Goal: Transaction & Acquisition: Book appointment/travel/reservation

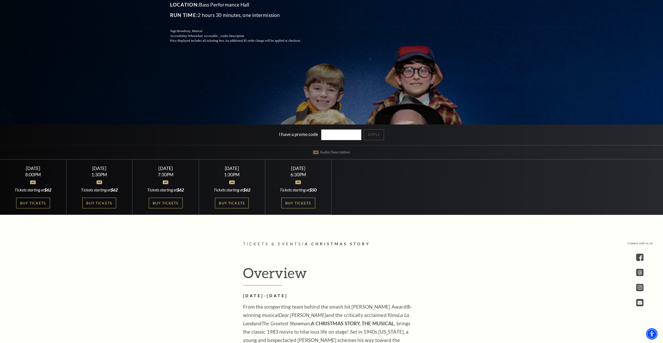
scroll to position [156, 0]
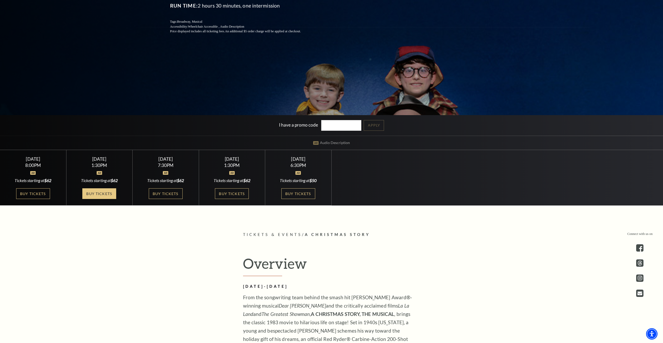
click at [97, 192] on link "Buy Tickets" at bounding box center [99, 193] width 34 height 11
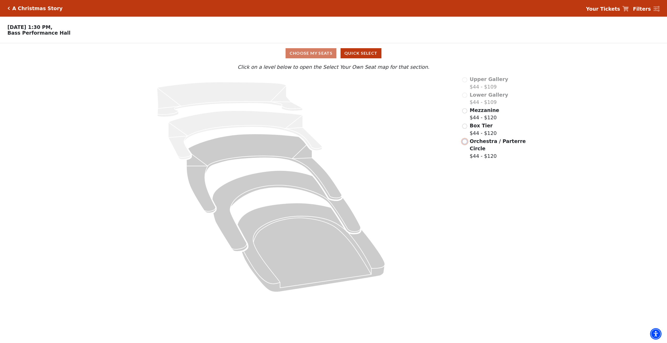
click at [465, 143] on input "Orchestra / Parterre Circle$44 - $120\a" at bounding box center [464, 141] width 5 height 5
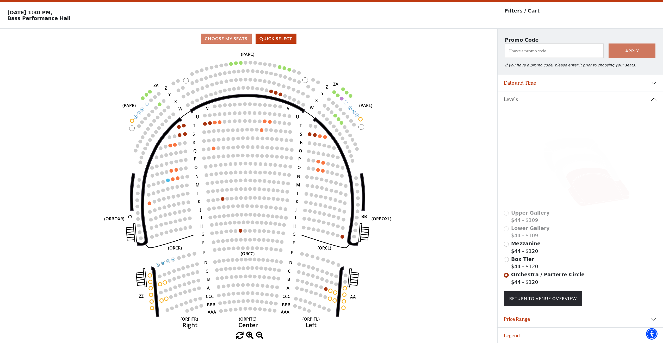
scroll to position [18, 0]
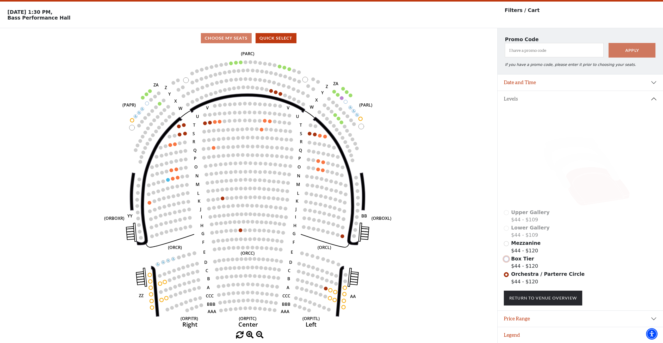
click at [508, 259] on input "Box Tier$44 - $120\a" at bounding box center [506, 259] width 5 height 5
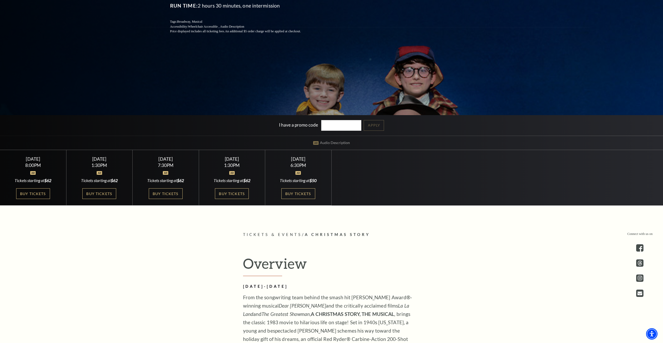
click at [157, 167] on div "7:30PM" at bounding box center [166, 165] width 54 height 4
click at [165, 193] on link "Buy Tickets" at bounding box center [166, 193] width 34 height 11
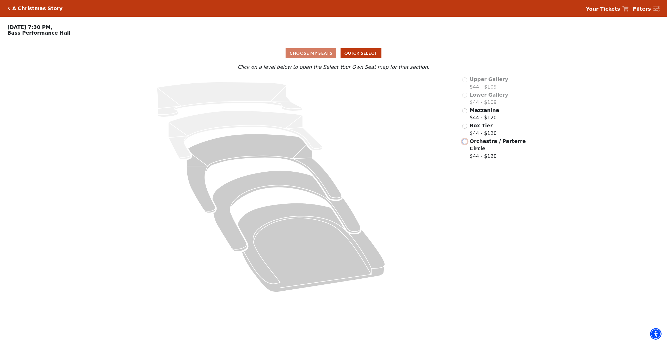
click at [466, 144] on input "Orchestra / Parterre Circle$44 - $120\a" at bounding box center [464, 141] width 5 height 5
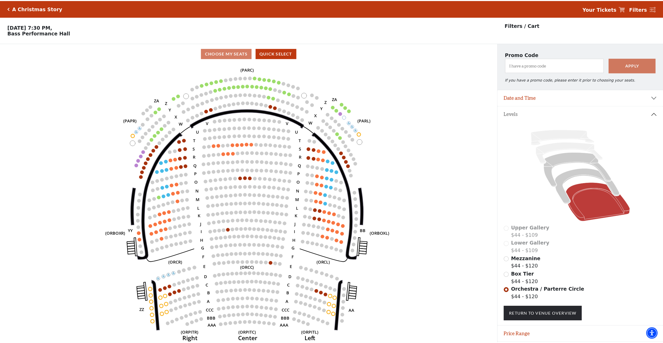
scroll to position [18, 0]
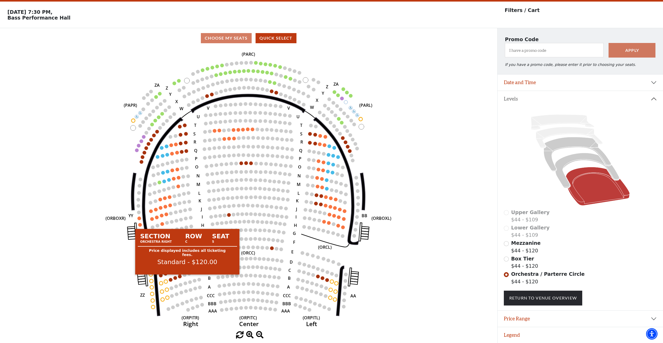
click at [180, 276] on circle at bounding box center [180, 277] width 4 height 4
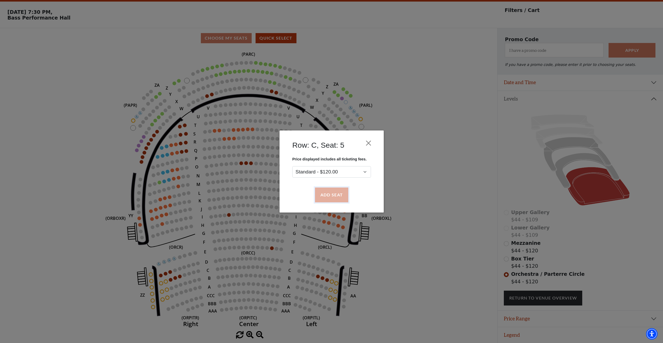
click at [325, 196] on button "Add Seat" at bounding box center [331, 195] width 33 height 15
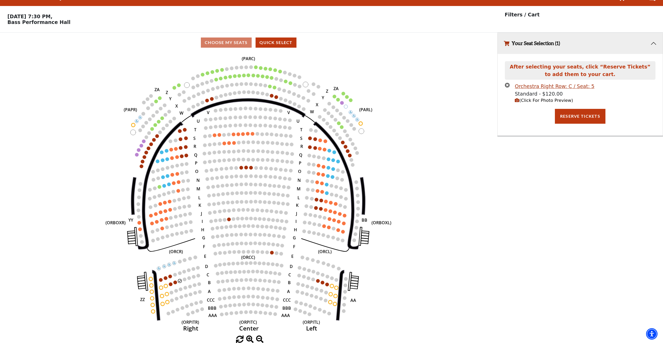
scroll to position [0, 0]
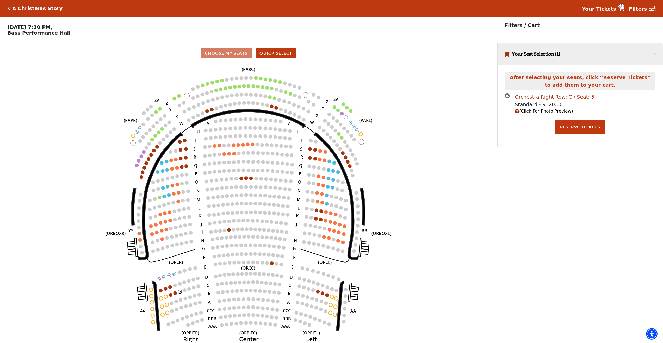
click at [531, 98] on div "Orchestra Right Row: C / Seat: 5" at bounding box center [554, 97] width 79 height 8
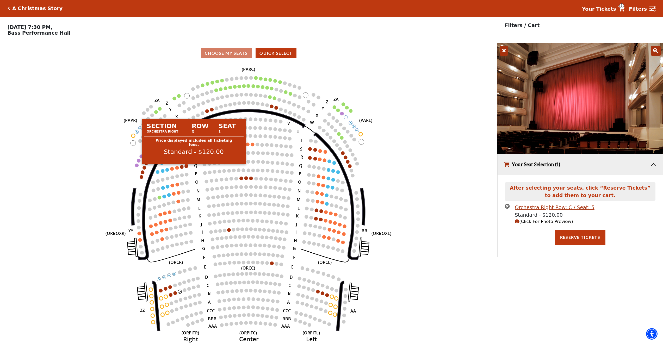
click at [187, 168] on circle at bounding box center [187, 166] width 4 height 4
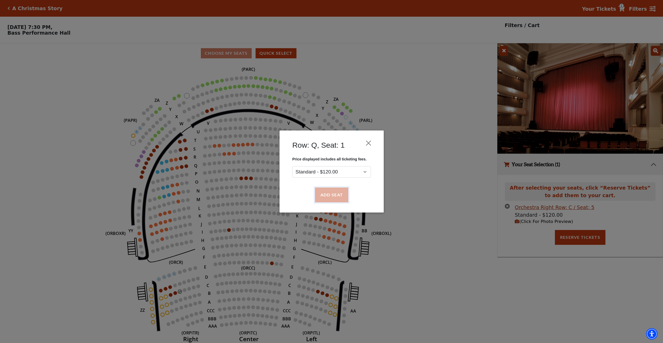
click at [332, 194] on button "Add Seat" at bounding box center [331, 195] width 33 height 15
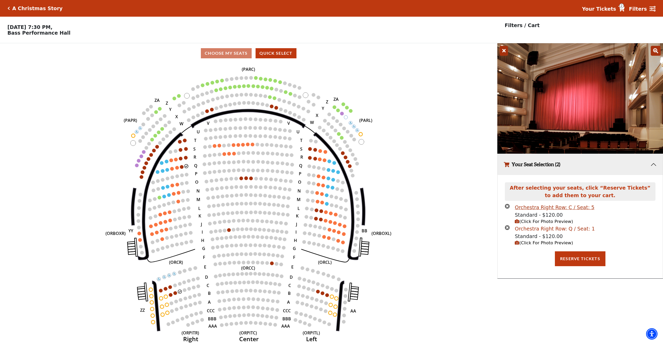
click at [532, 231] on div "Orchestra Right Row: Q / Seat: 1" at bounding box center [555, 229] width 80 height 8
click at [529, 209] on div "Orchestra Right Row: C / Seat: 5" at bounding box center [554, 208] width 79 height 8
click at [518, 223] on icon "button" at bounding box center [517, 221] width 4 height 4
drag, startPoint x: 525, startPoint y: 223, endPoint x: 528, endPoint y: 223, distance: 3.4
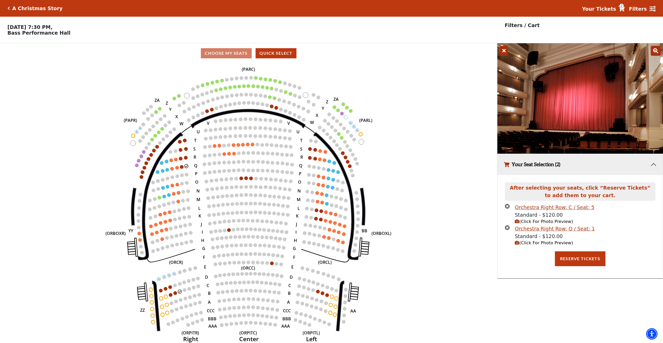
click at [526, 223] on span "(Click For Photo Preview)" at bounding box center [544, 221] width 58 height 5
click at [530, 208] on div "Orchestra Right Row: C / Seat: 5" at bounding box center [554, 208] width 79 height 8
click at [531, 209] on div "Orchestra Right Row: C / Seat: 5" at bounding box center [554, 208] width 79 height 8
click at [530, 231] on div "Orchestra Right Row: Q / Seat: 1" at bounding box center [555, 229] width 80 height 8
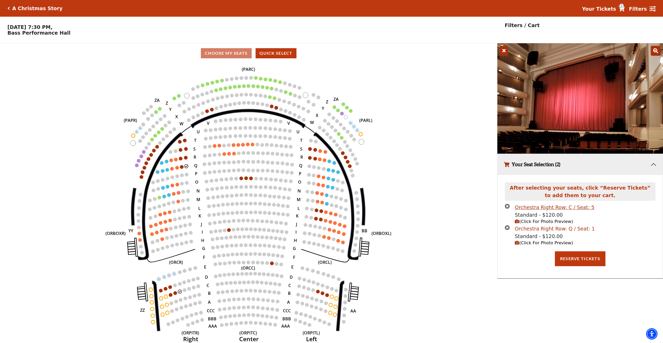
click at [530, 231] on div "Orchestra Right Row: Q / Seat: 1" at bounding box center [555, 229] width 80 height 8
drag, startPoint x: 530, startPoint y: 230, endPoint x: 535, endPoint y: 229, distance: 5.6
click at [530, 230] on div "Orchestra Right Row: Q / Seat: 1" at bounding box center [555, 229] width 80 height 8
drag, startPoint x: 508, startPoint y: 208, endPoint x: 508, endPoint y: 212, distance: 3.9
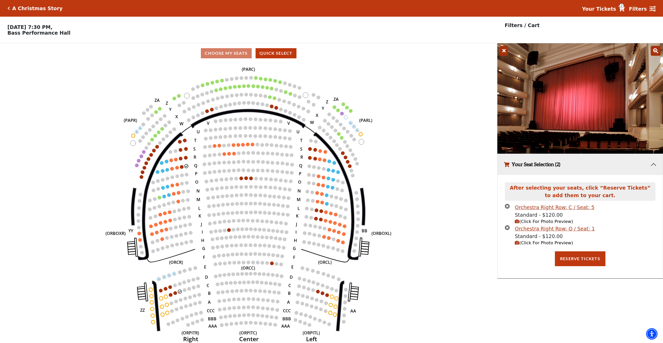
click at [508, 209] on icon "times-circle" at bounding box center [507, 206] width 5 height 5
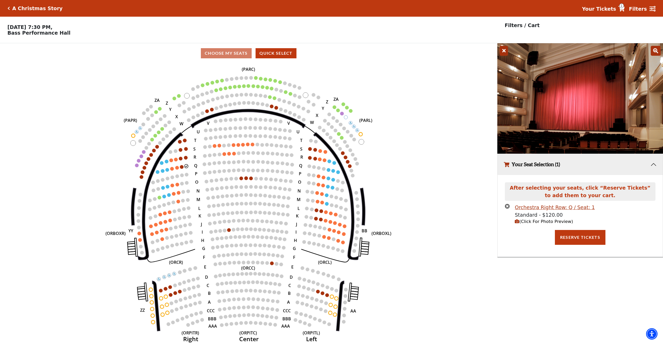
click at [507, 207] on icon "times-circle" at bounding box center [507, 206] width 5 height 5
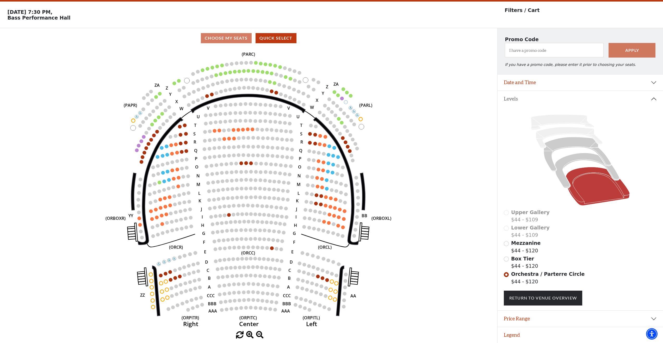
scroll to position [18, 0]
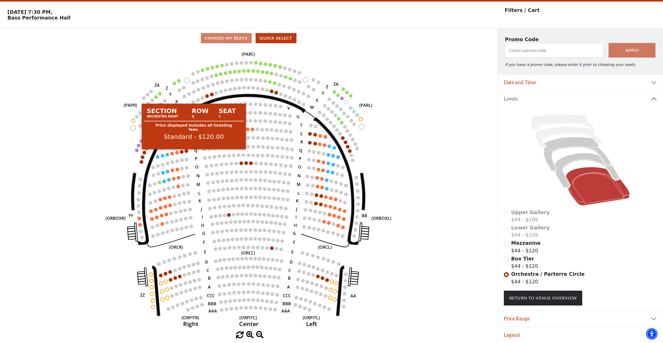
click at [186, 151] on circle at bounding box center [187, 151] width 4 height 4
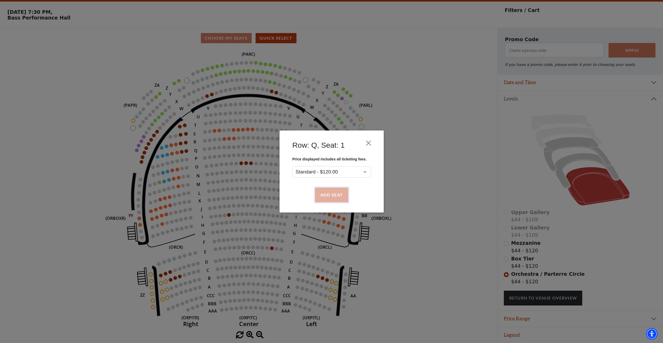
click at [331, 196] on button "Add Seat" at bounding box center [331, 195] width 33 height 15
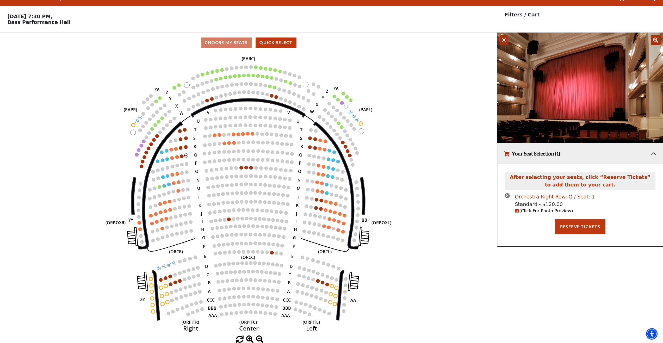
scroll to position [0, 0]
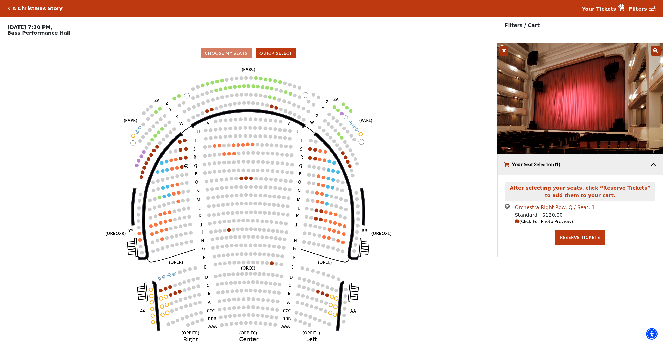
click at [525, 209] on div "Orchestra Right Row: Q / Seat: 1" at bounding box center [555, 208] width 80 height 8
click at [507, 207] on icon "times-circle" at bounding box center [507, 206] width 5 height 5
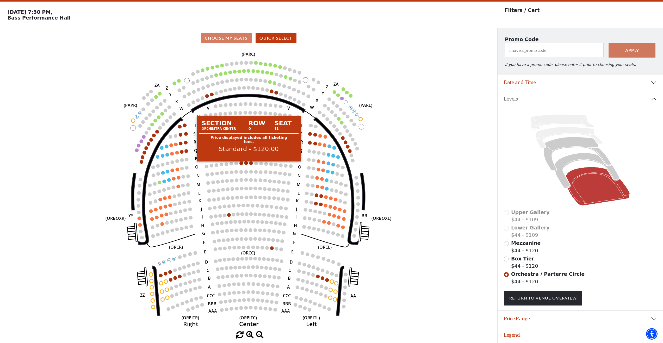
click at [242, 163] on circle at bounding box center [242, 164] width 4 height 4
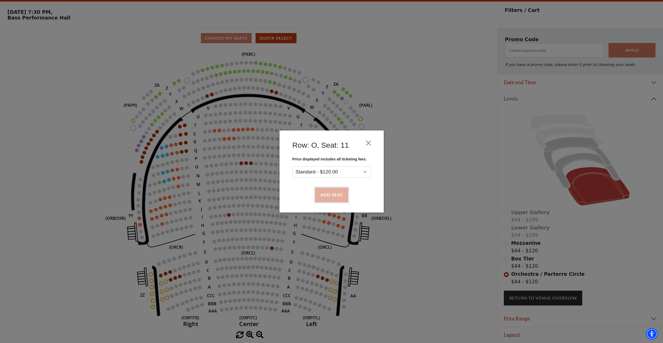
drag, startPoint x: 324, startPoint y: 191, endPoint x: 328, endPoint y: 192, distance: 3.4
click at [324, 192] on button "Add Seat" at bounding box center [331, 195] width 33 height 15
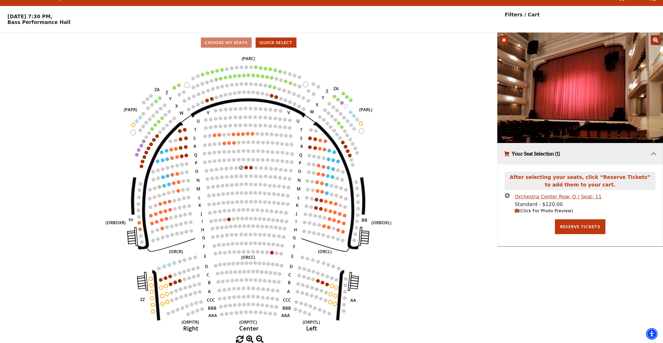
scroll to position [0, 0]
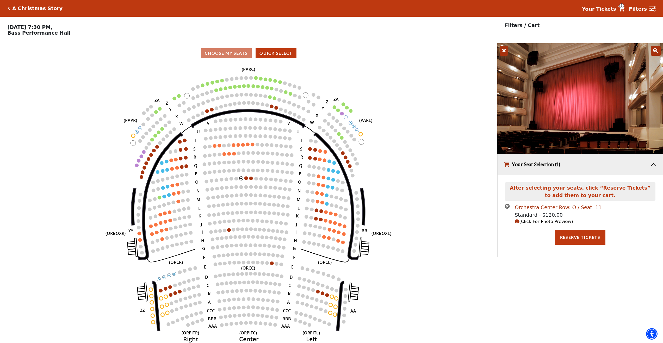
click at [531, 210] on div "Orchestra Center Row: O / Seat: 11" at bounding box center [558, 208] width 87 height 8
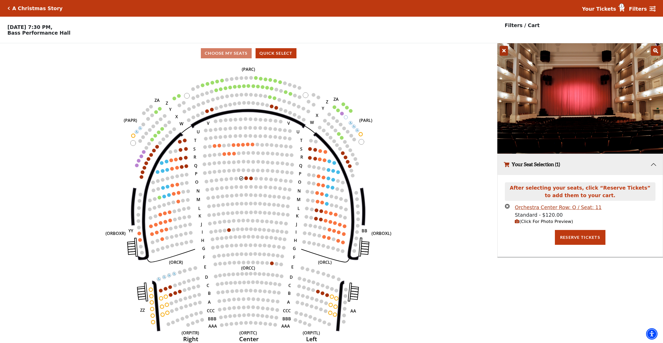
click at [508, 207] on icon "times-circle" at bounding box center [507, 206] width 5 height 5
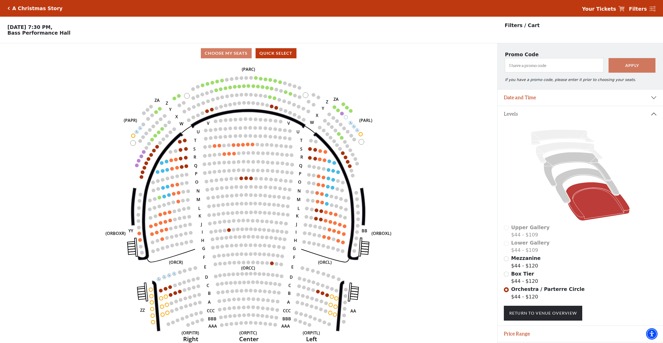
scroll to position [18, 0]
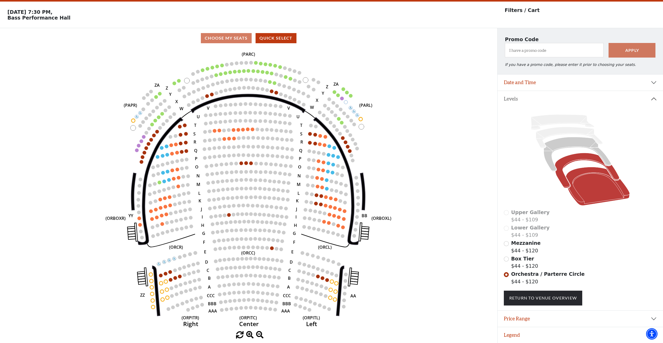
click at [558, 164] on icon at bounding box center [587, 170] width 64 height 35
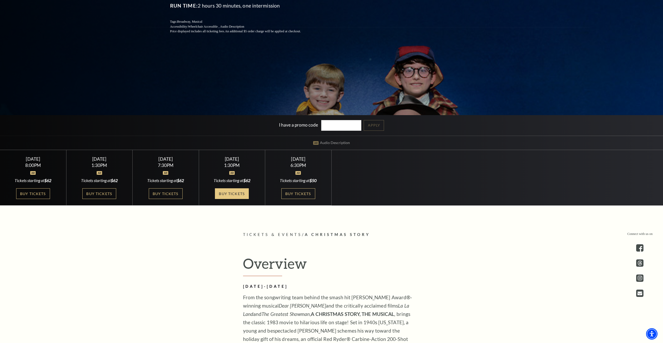
click at [233, 193] on link "Buy Tickets" at bounding box center [232, 193] width 34 height 11
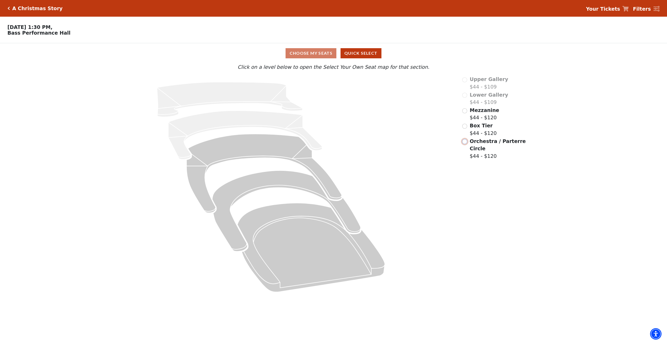
click at [465, 143] on input "Orchestra / Parterre Circle$44 - $120\a" at bounding box center [464, 141] width 5 height 5
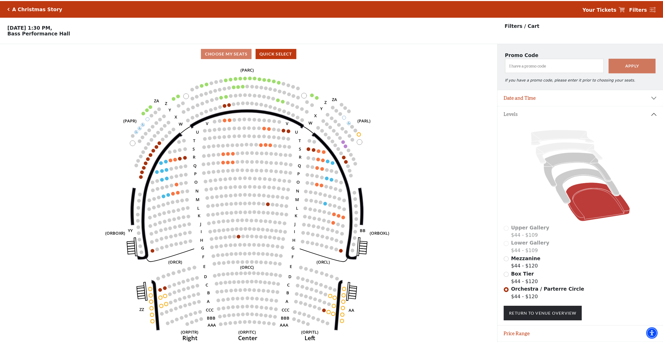
scroll to position [18, 0]
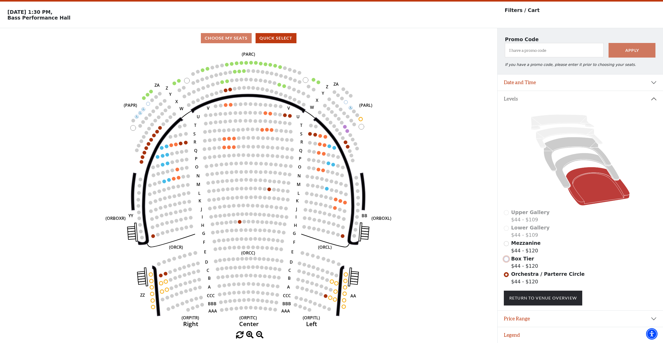
click at [508, 260] on input "Box Tier$44 - $120\a" at bounding box center [506, 259] width 5 height 5
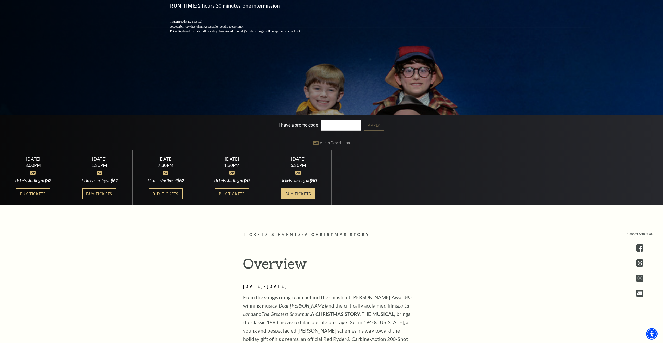
click at [295, 191] on link "Buy Tickets" at bounding box center [298, 193] width 34 height 11
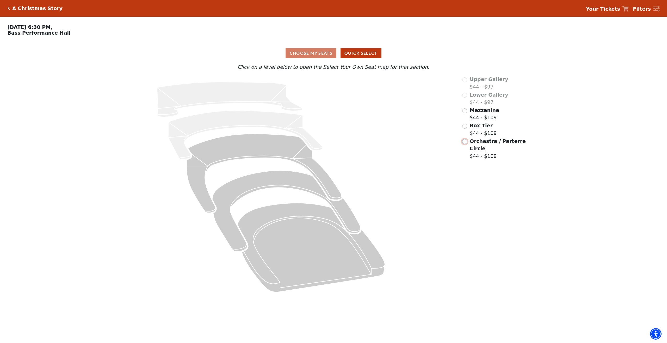
click at [466, 144] on input "Orchestra / Parterre Circle$44 - $109\a" at bounding box center [464, 141] width 5 height 5
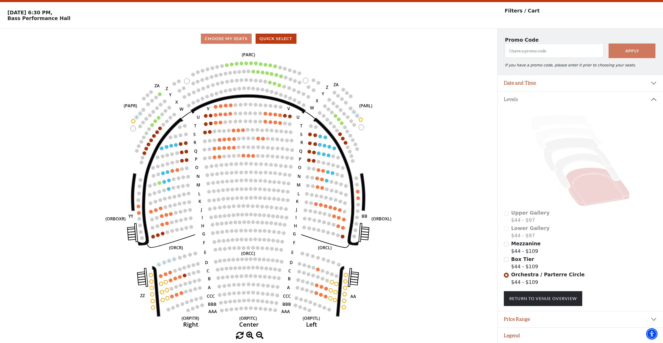
scroll to position [18, 0]
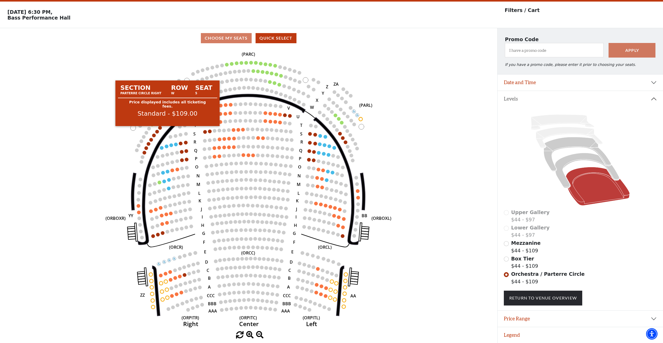
click at [161, 127] on circle at bounding box center [160, 128] width 4 height 4
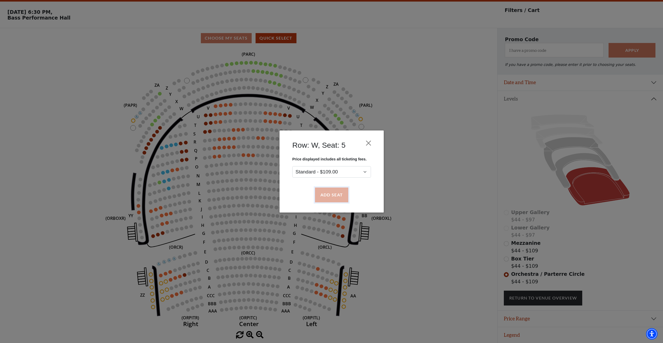
click at [331, 195] on button "Add Seat" at bounding box center [331, 195] width 33 height 15
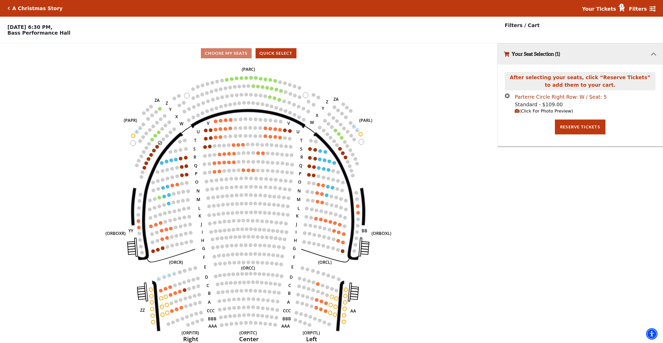
click at [544, 98] on div "Parterre Circle Right Row: W / Seat: 5" at bounding box center [561, 97] width 92 height 8
